Goal: Entertainment & Leisure: Consume media (video, audio)

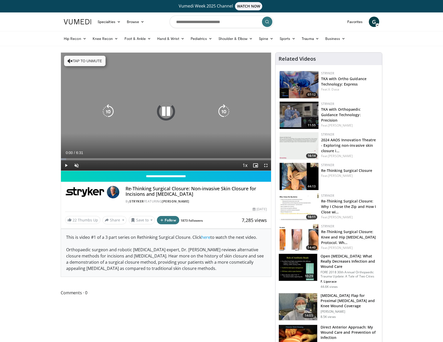
click at [77, 59] on button "Tap to unmute" at bounding box center [85, 61] width 42 height 10
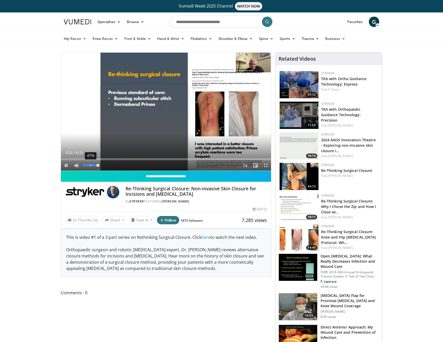
click at [90, 166] on div "47%" at bounding box center [90, 165] width 15 height 2
click at [94, 166] on div "74%" at bounding box center [90, 165] width 15 height 2
click at [80, 160] on div "Progress Bar" at bounding box center [80, 159] width 1 height 2
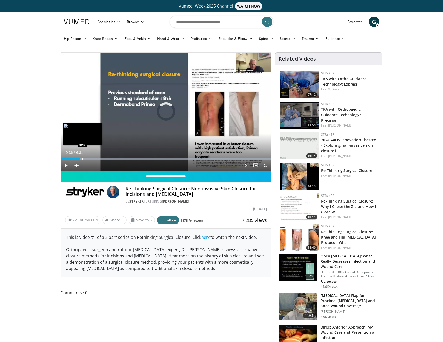
drag, startPoint x: 82, startPoint y: 160, endPoint x: 86, endPoint y: 160, distance: 3.4
click at [82, 160] on div "Progress Bar" at bounding box center [82, 159] width 1 height 2
click at [87, 160] on div "Progress Bar" at bounding box center [86, 159] width 1 height 2
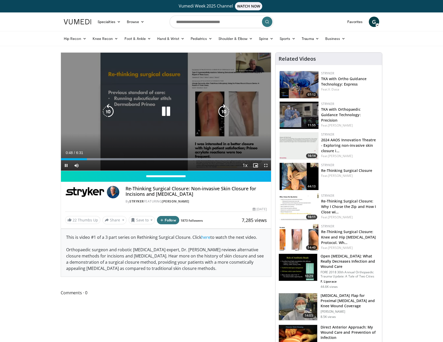
drag, startPoint x: 90, startPoint y: 160, endPoint x: 95, endPoint y: 160, distance: 5.2
click at [0, 0] on div "Progress Bar" at bounding box center [0, 0] width 0 height 0
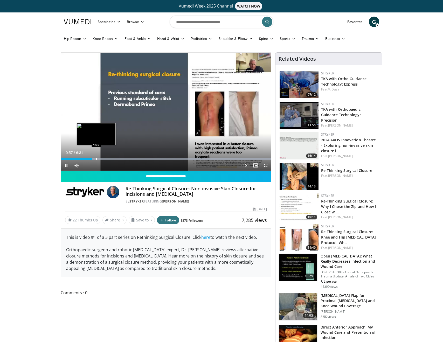
click at [97, 159] on div "Progress Bar" at bounding box center [96, 159] width 1 height 2
drag, startPoint x: 104, startPoint y: 159, endPoint x: 107, endPoint y: 159, distance: 3.4
click at [104, 159] on div "Progress Bar" at bounding box center [104, 159] width 1 height 2
drag, startPoint x: 111, startPoint y: 159, endPoint x: 115, endPoint y: 159, distance: 4.2
click at [111, 159] on div "Progress Bar" at bounding box center [110, 159] width 1 height 2
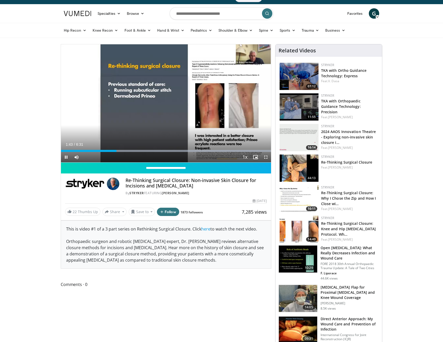
scroll to position [9, 0]
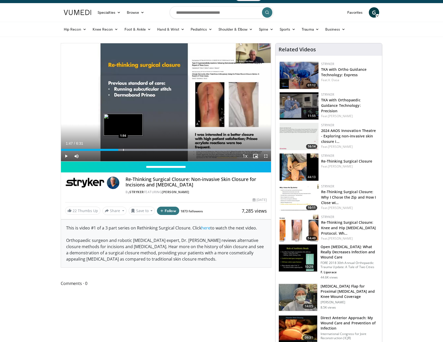
click at [123, 150] on div "Progress Bar" at bounding box center [123, 150] width 1 height 2
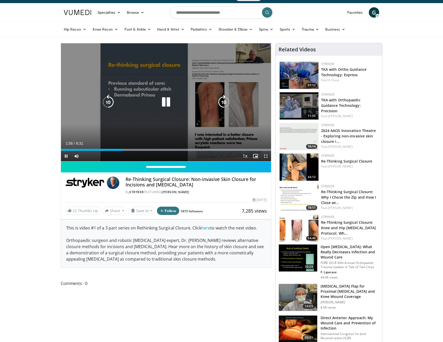
click at [127, 150] on video-js "**********" at bounding box center [166, 102] width 210 height 118
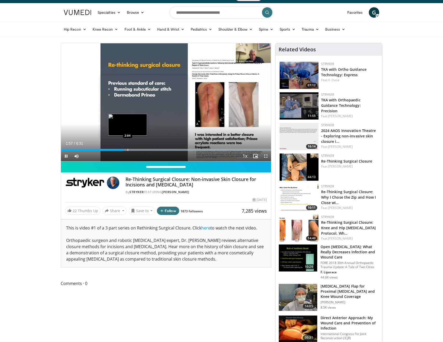
click at [128, 151] on div "Progress Bar" at bounding box center [128, 150] width 1 height 2
click at [130, 151] on div "Progress Bar" at bounding box center [130, 150] width 1 height 2
click at [135, 151] on div "Progress Bar" at bounding box center [135, 150] width 1 height 2
click at [140, 151] on div "Progress Bar" at bounding box center [140, 150] width 1 height 2
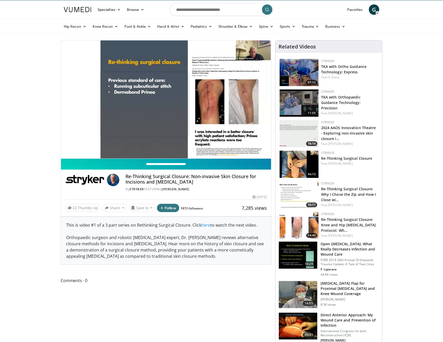
scroll to position [12, 0]
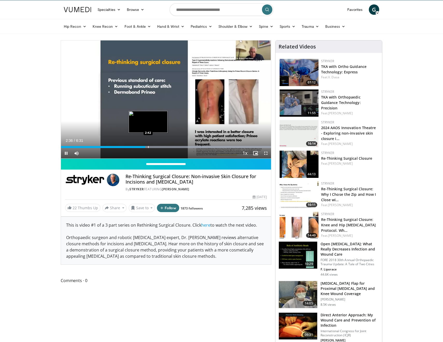
click at [148, 148] on div "Progress Bar" at bounding box center [148, 147] width 1 height 2
click at [152, 148] on div "Progress Bar" at bounding box center [152, 147] width 1 height 2
click at [157, 147] on div "Progress Bar" at bounding box center [157, 147] width 1 height 2
click at [166, 147] on div "Progress Bar" at bounding box center [166, 147] width 1 height 2
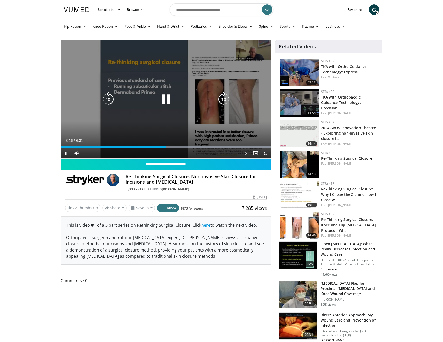
click at [174, 147] on video-js "**********" at bounding box center [166, 99] width 210 height 118
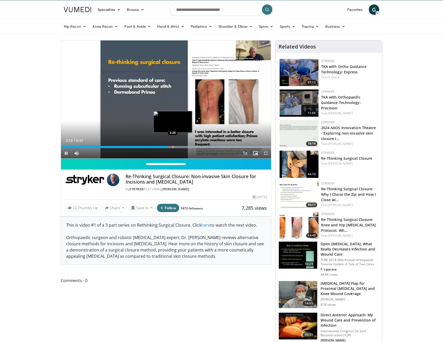
click at [173, 148] on div "Progress Bar" at bounding box center [173, 147] width 1 height 2
click at [179, 146] on div "Progress Bar" at bounding box center [179, 147] width 1 height 2
click at [187, 147] on div "Progress Bar" at bounding box center [187, 147] width 1 height 2
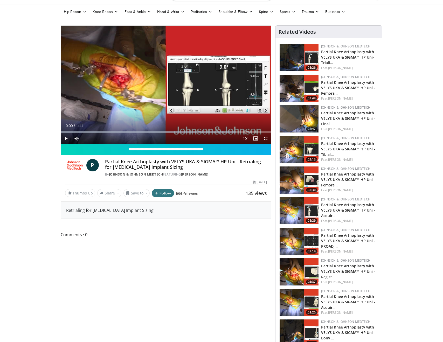
scroll to position [29, 0]
